Goal: Information Seeking & Learning: Learn about a topic

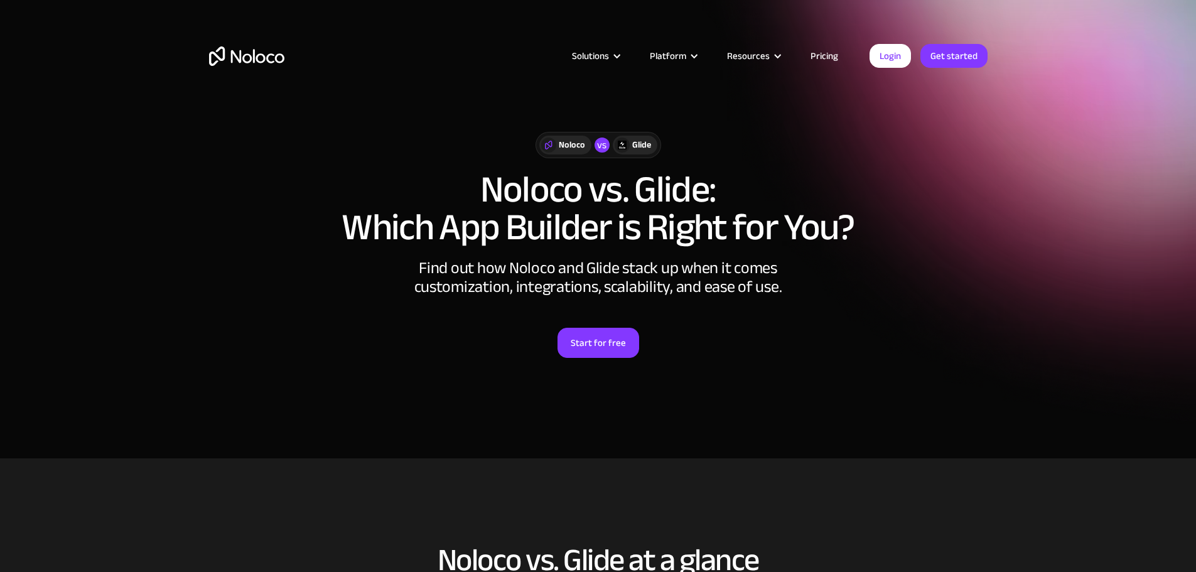
click at [829, 55] on link "Pricing" at bounding box center [824, 56] width 59 height 16
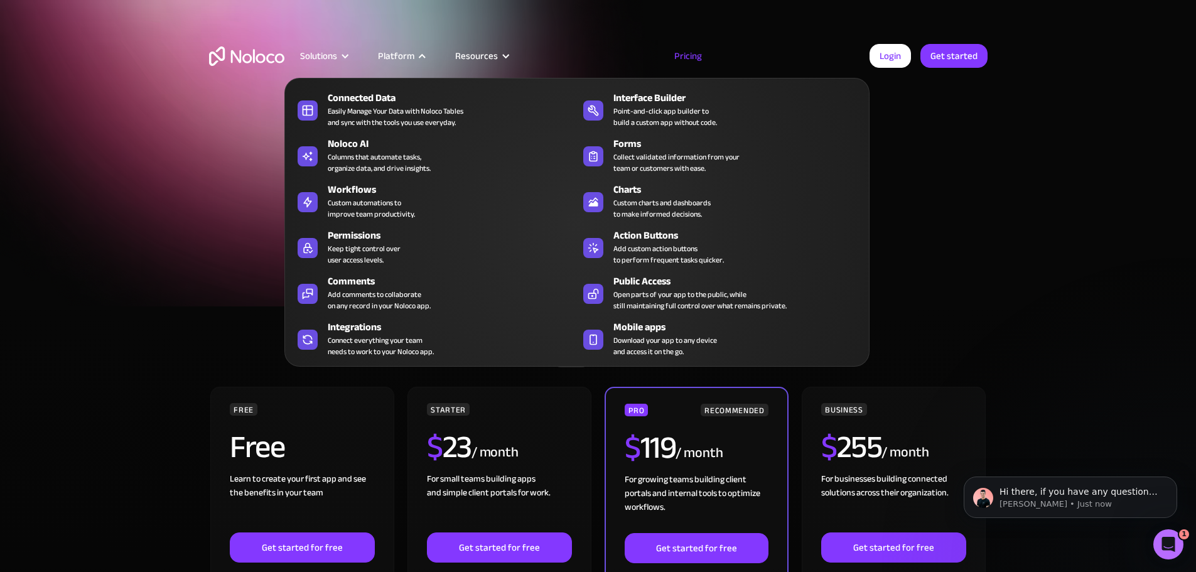
click at [411, 55] on div "Platform" at bounding box center [396, 56] width 36 height 16
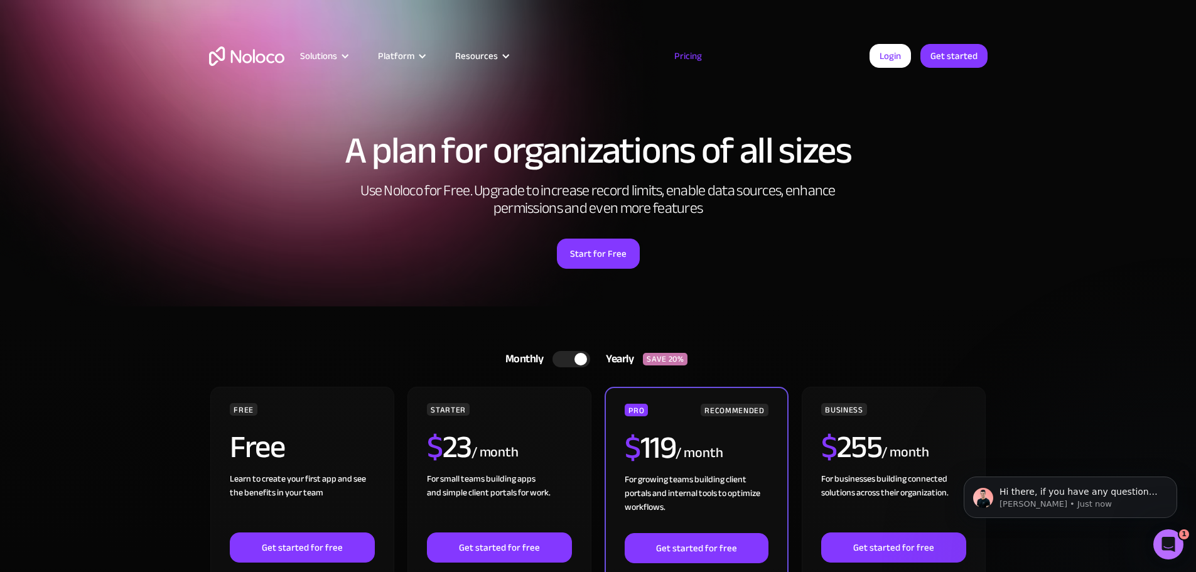
click at [411, 55] on div "Platform" at bounding box center [396, 56] width 36 height 16
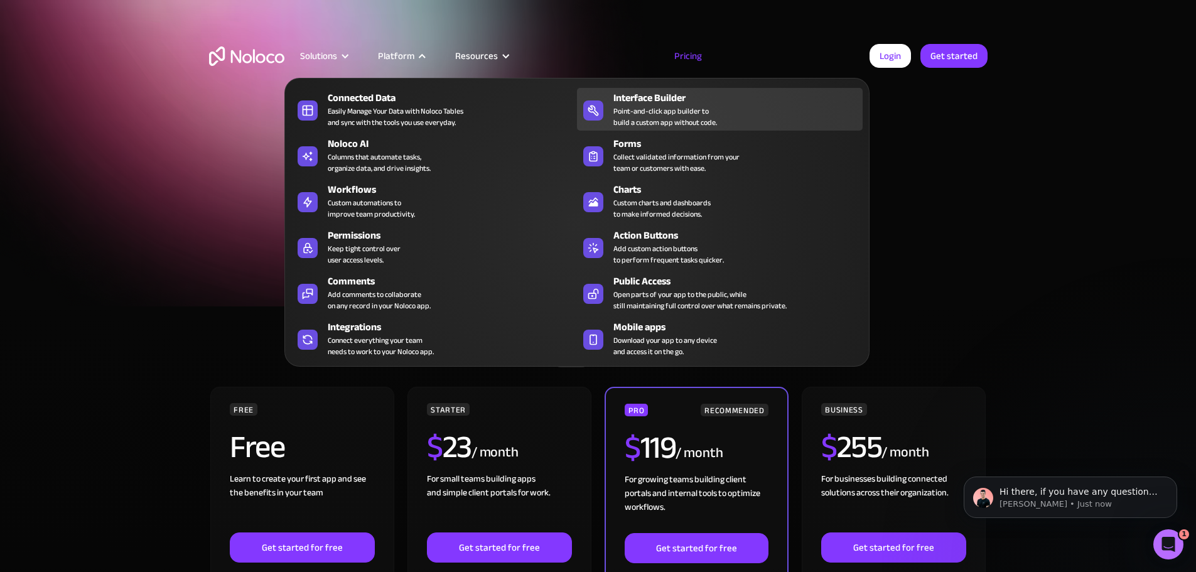
click at [665, 113] on div "Point-and-click app builder to build a custom app without code." at bounding box center [666, 116] width 104 height 23
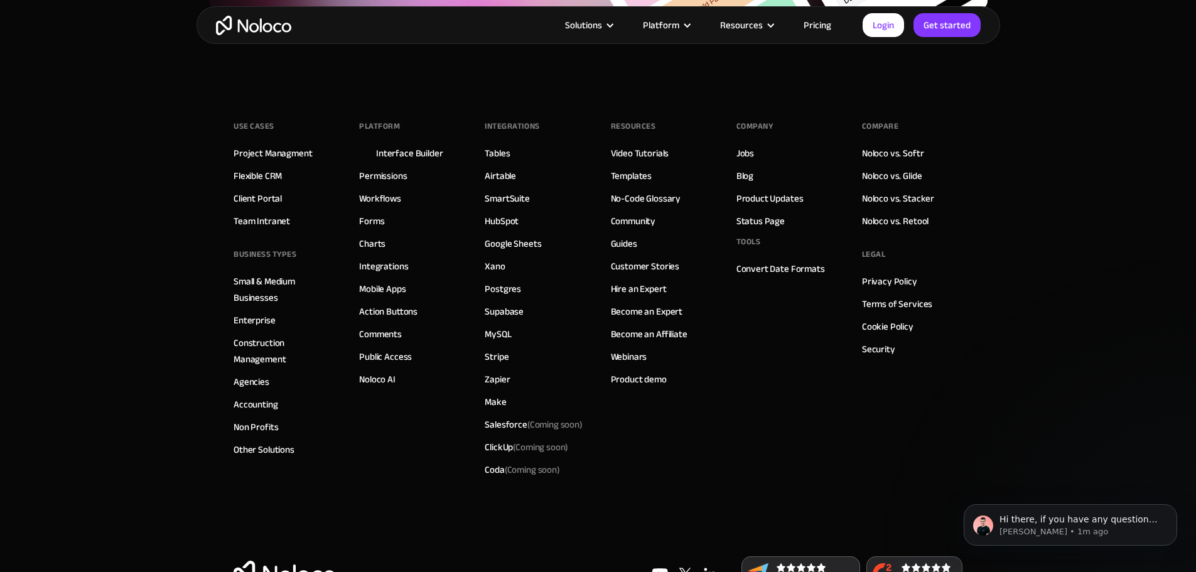
scroll to position [4333, 0]
